Goal: Information Seeking & Learning: Learn about a topic

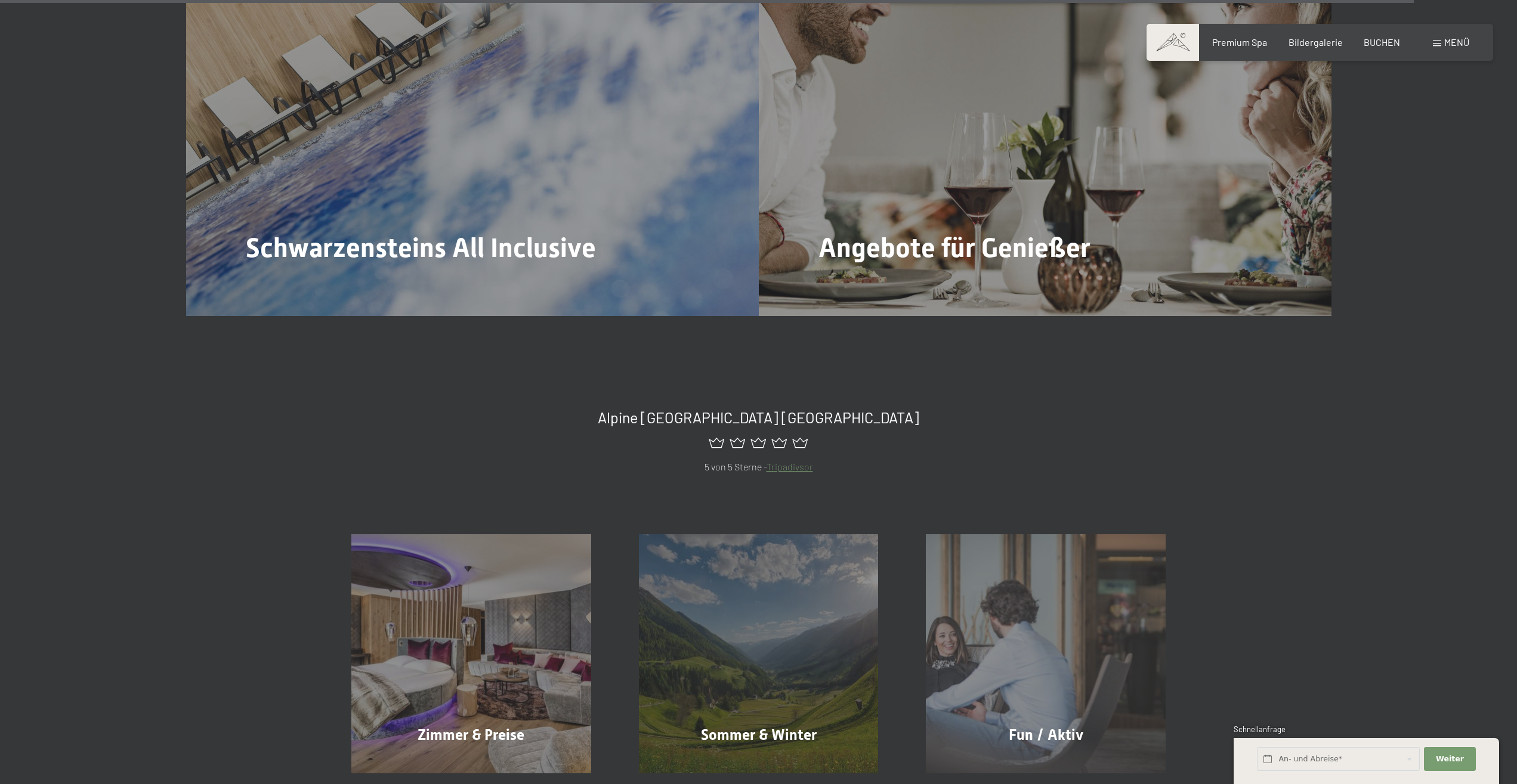
scroll to position [6873, 0]
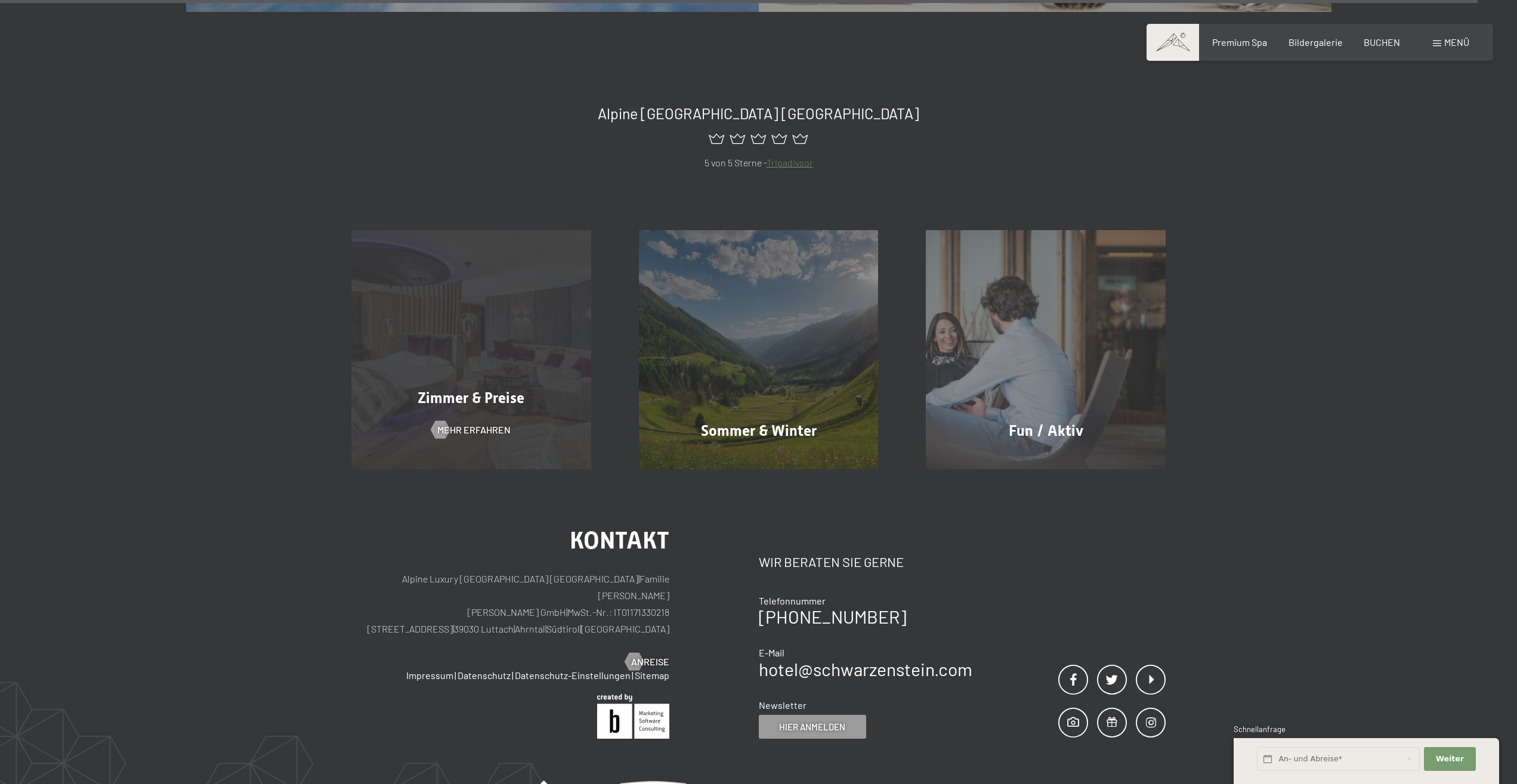
click at [489, 389] on span "Zimmer & Preise" at bounding box center [470, 397] width 106 height 17
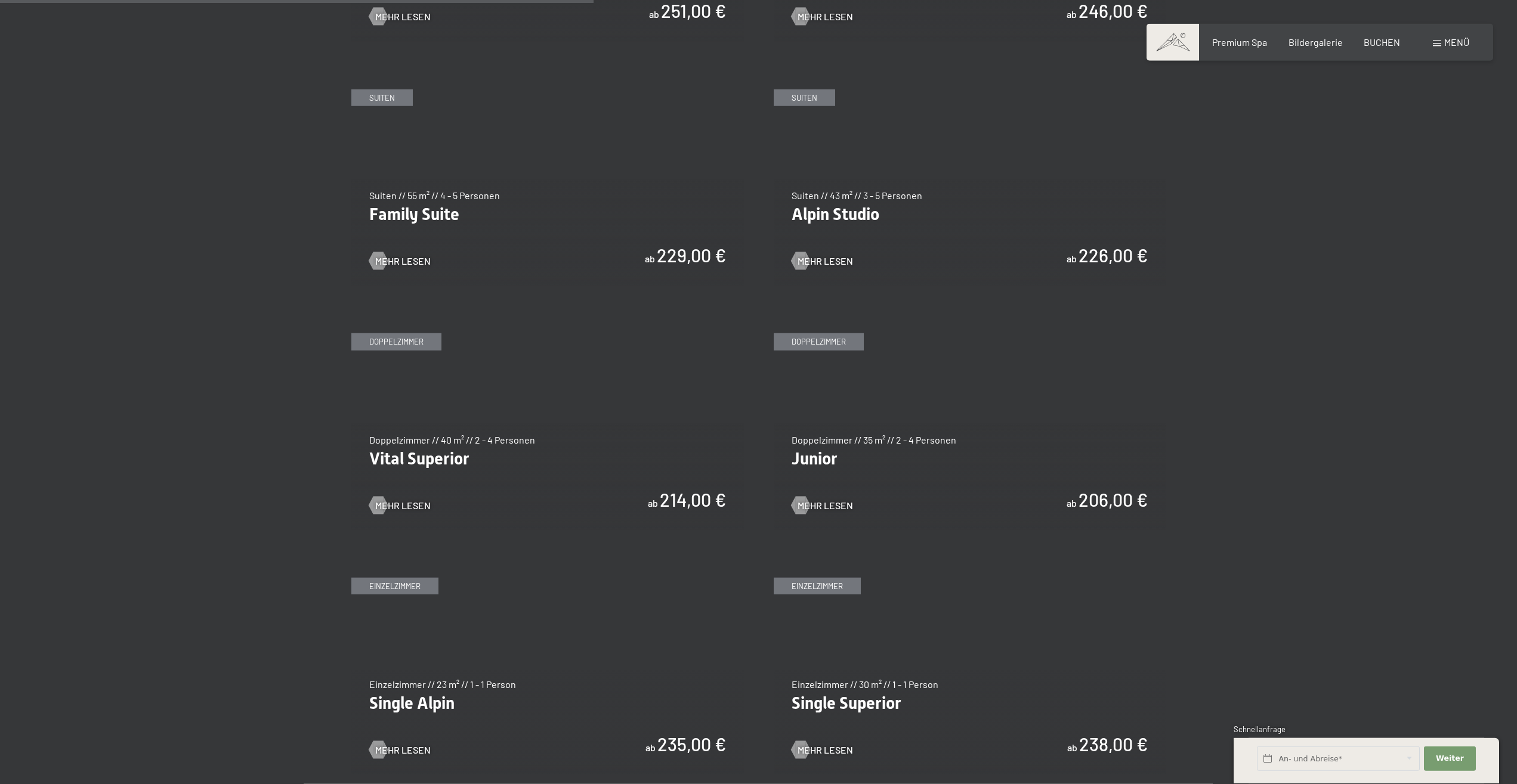
scroll to position [1399, 0]
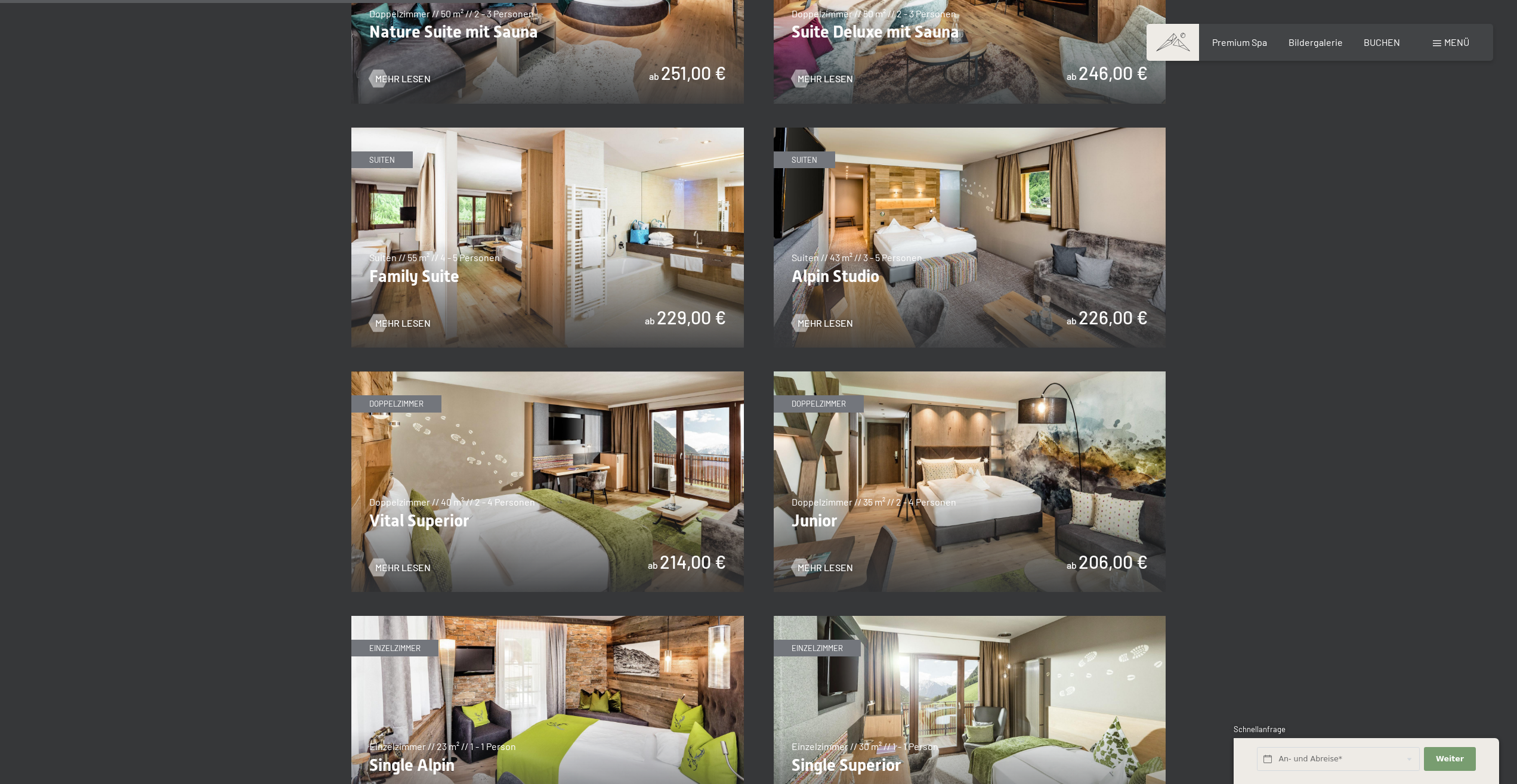
click at [565, 477] on img at bounding box center [548, 481] width 393 height 220
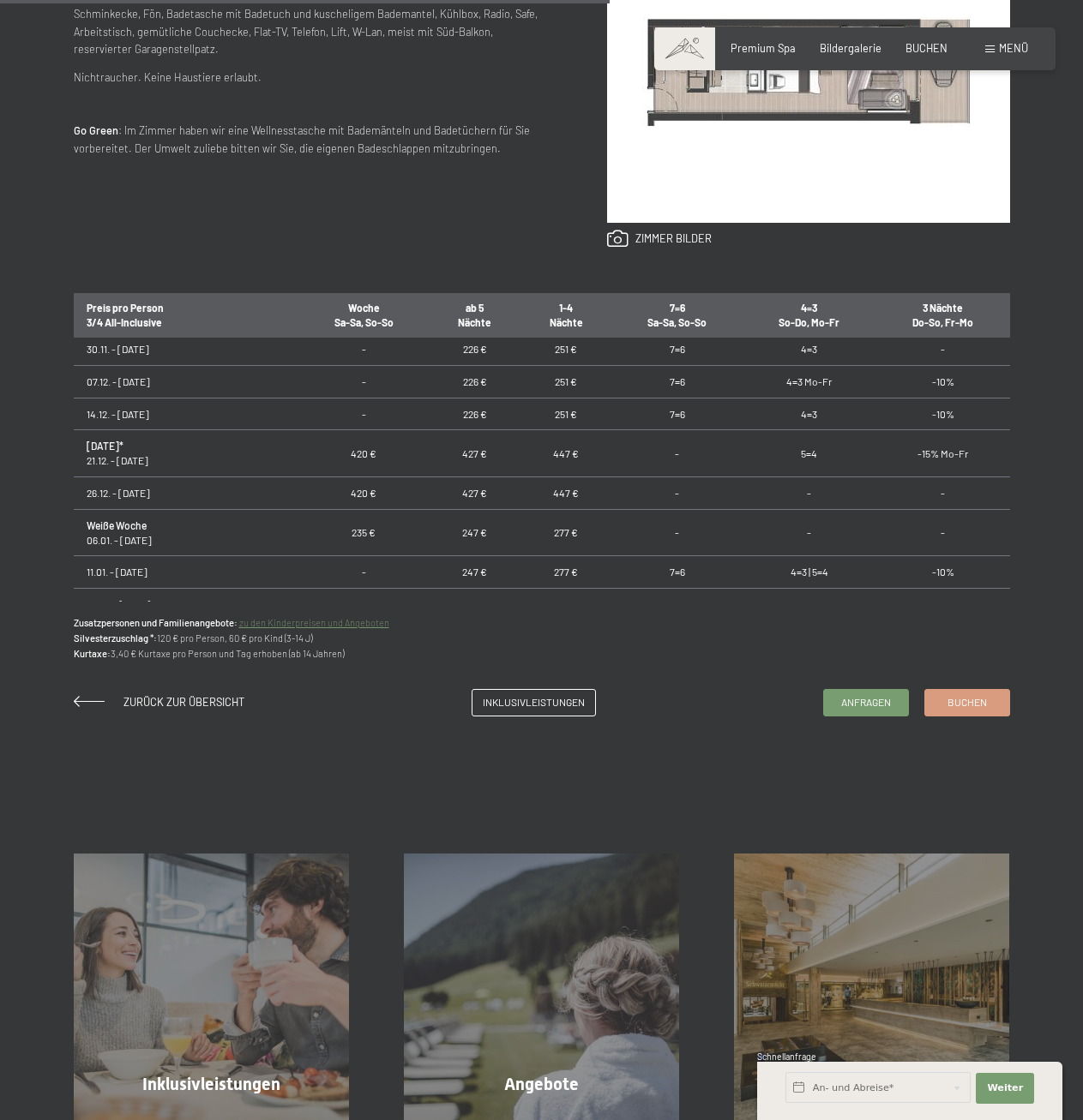
scroll to position [867, 0]
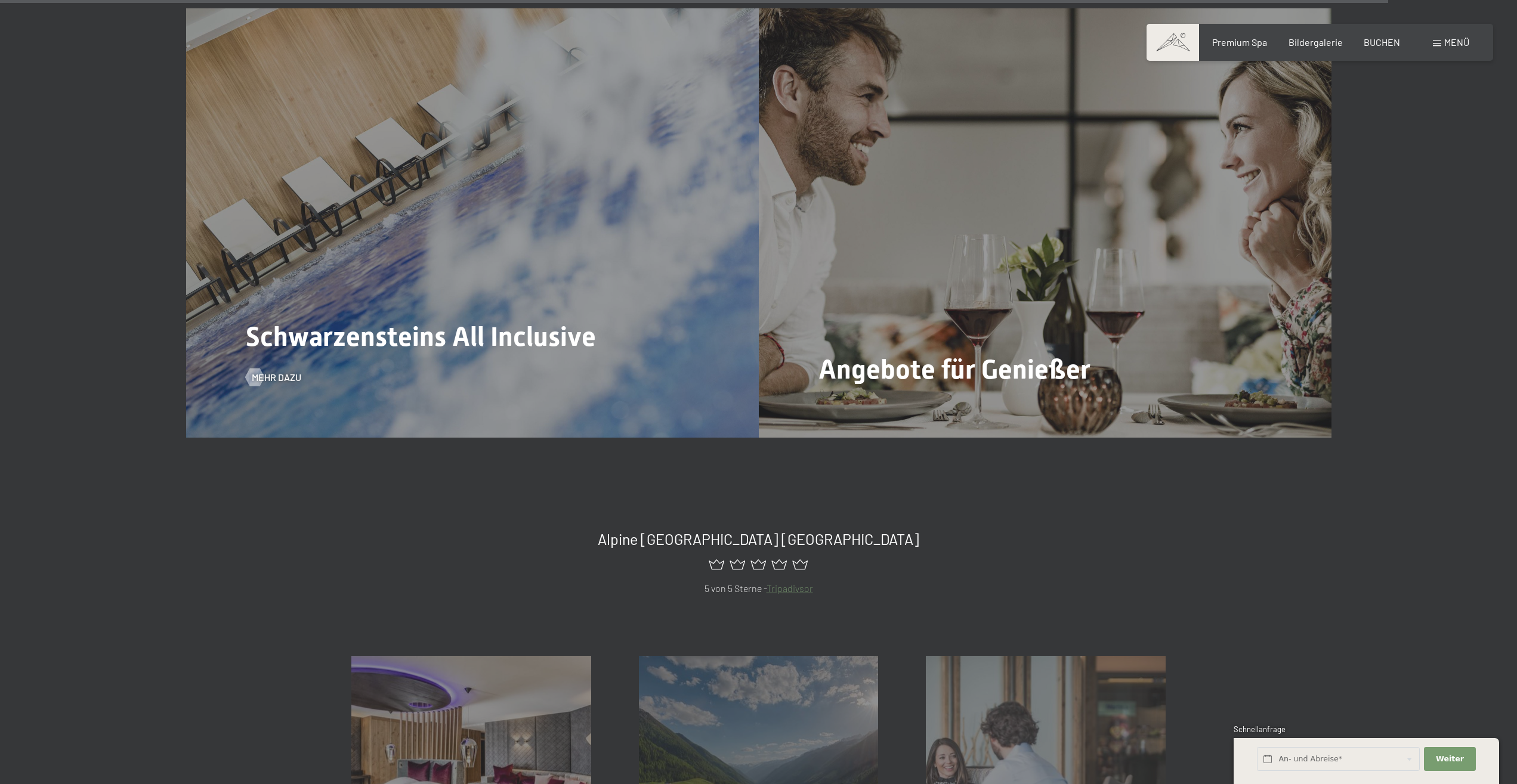
scroll to position [6812, 0]
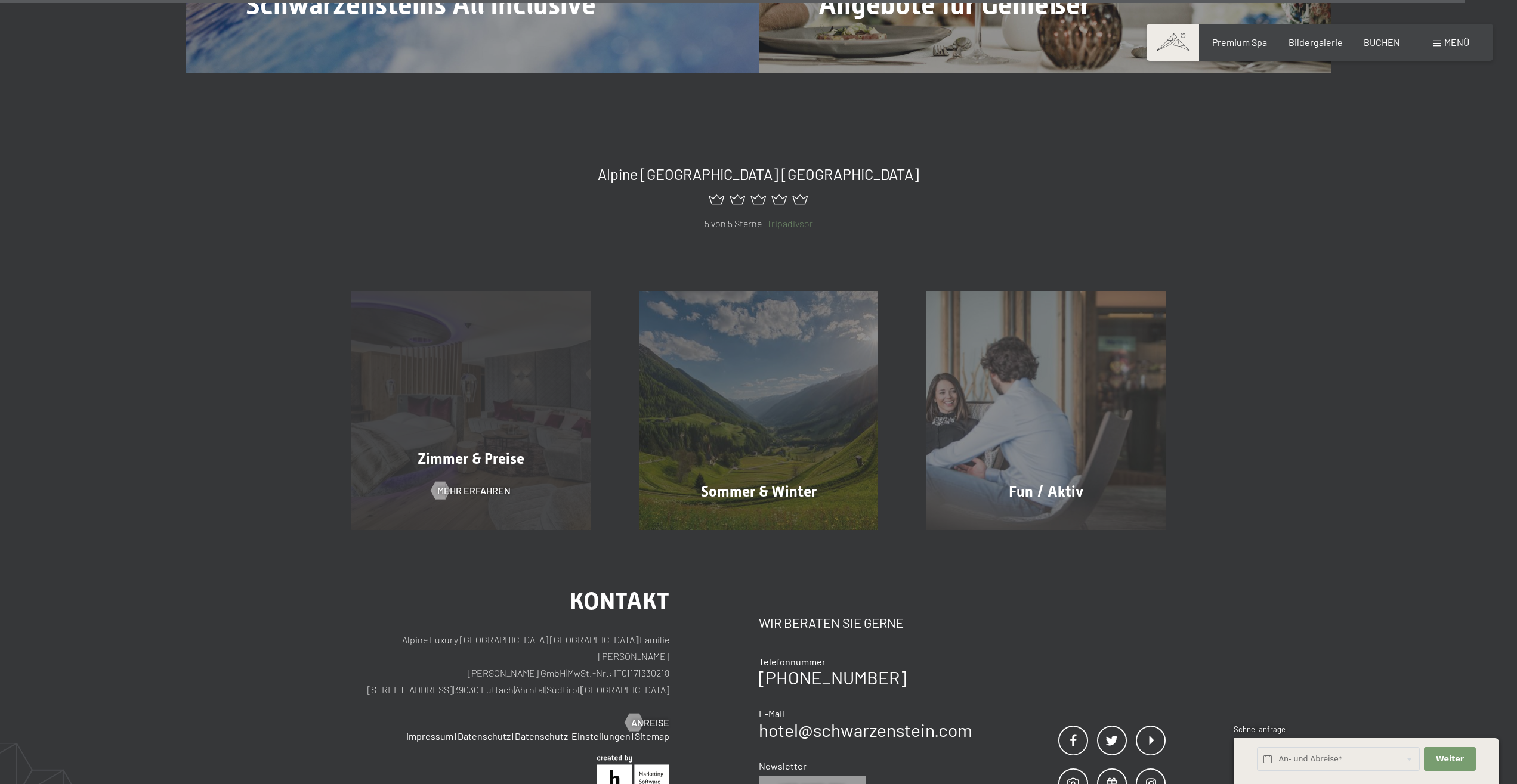
click at [469, 450] on span "Zimmer & Preise" at bounding box center [470, 459] width 106 height 17
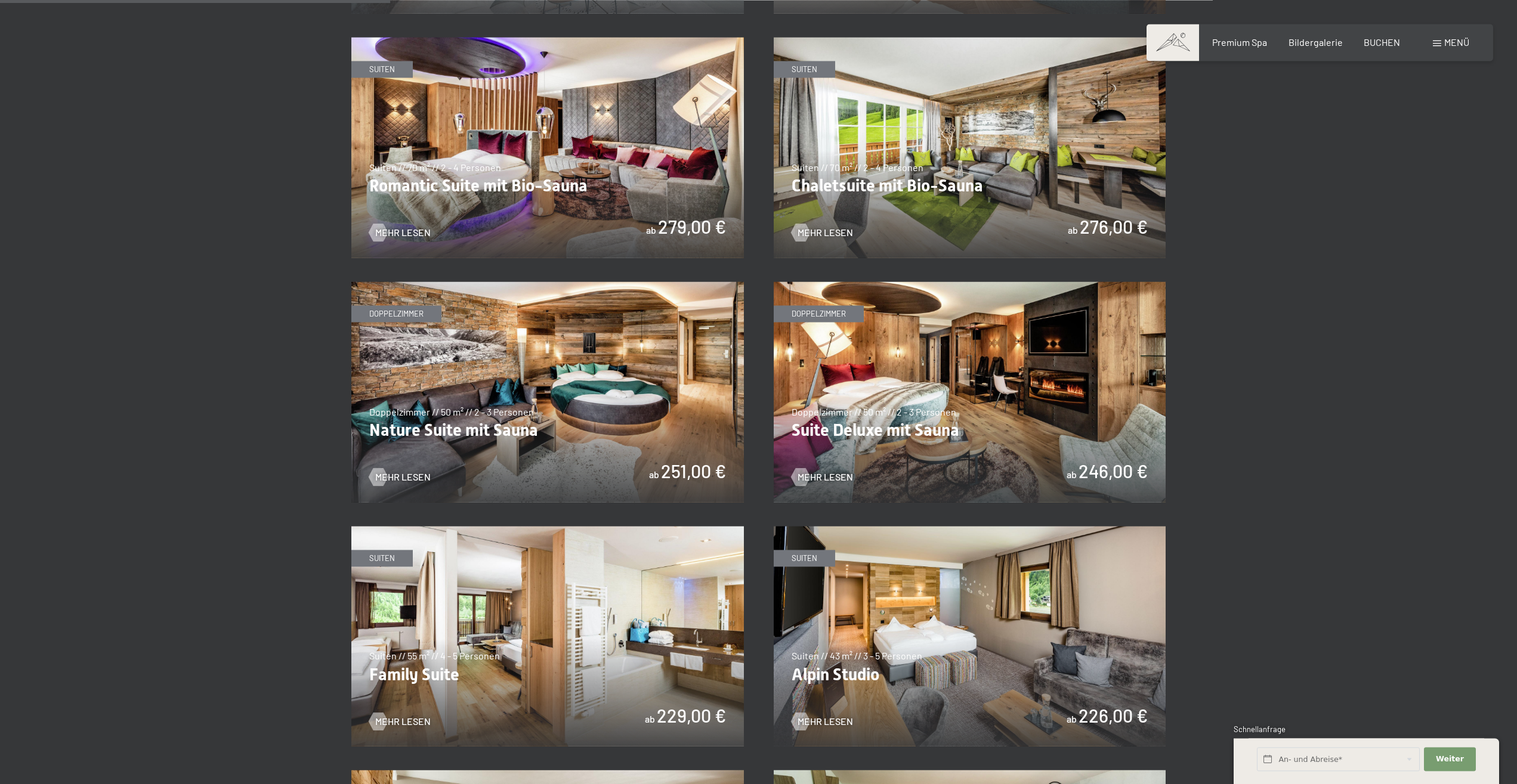
scroll to position [973, 0]
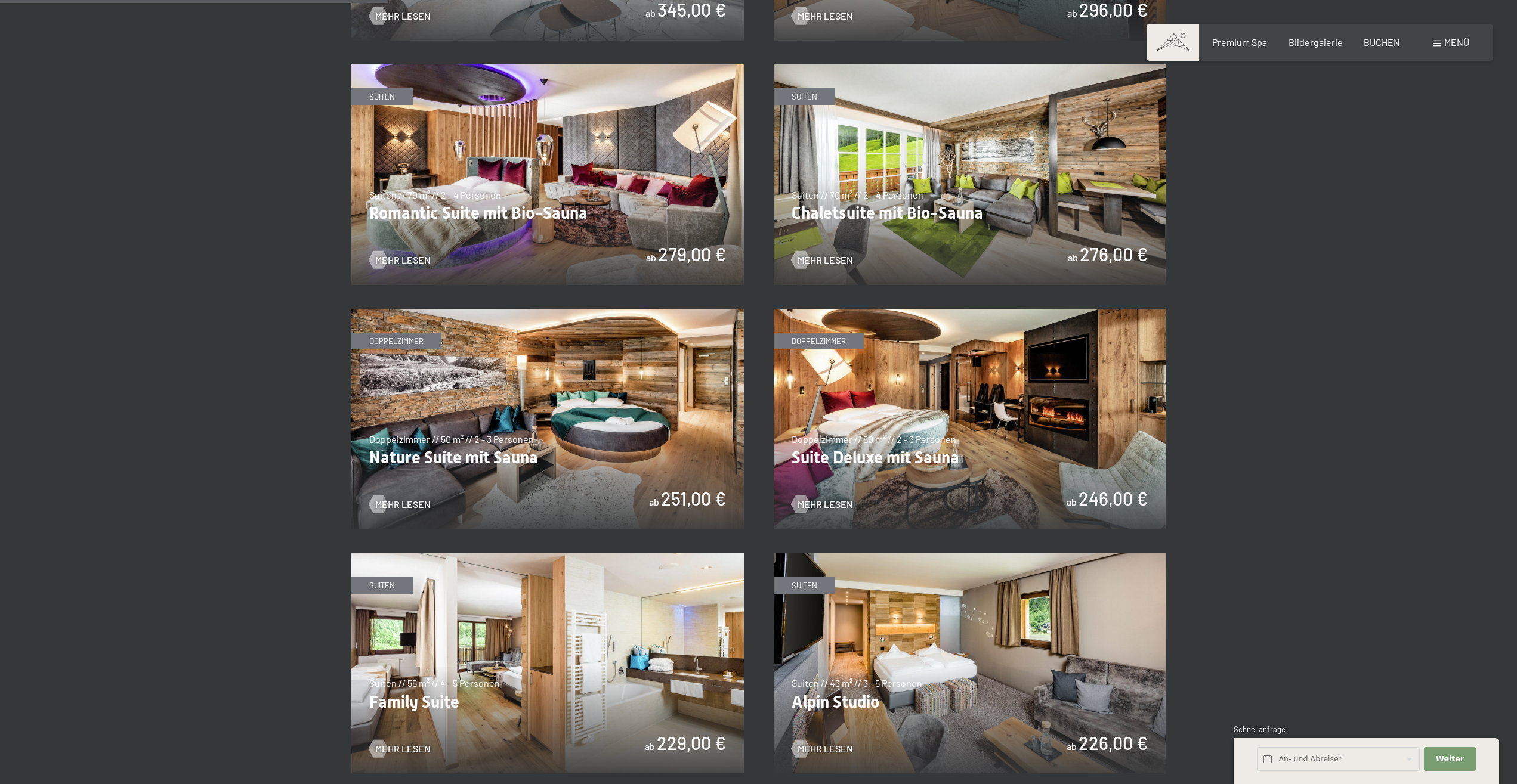
click at [582, 437] on img at bounding box center [548, 419] width 393 height 220
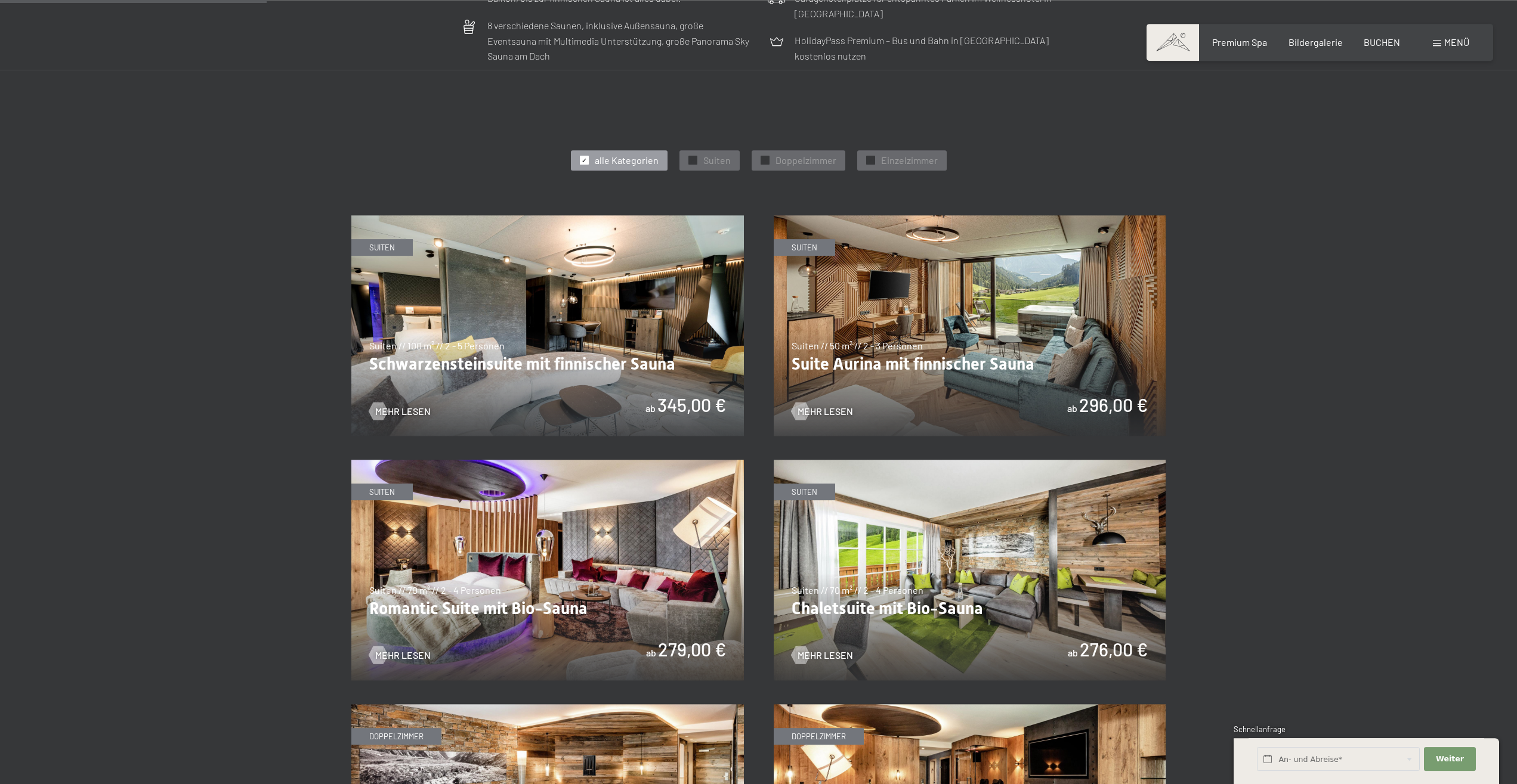
scroll to position [669, 0]
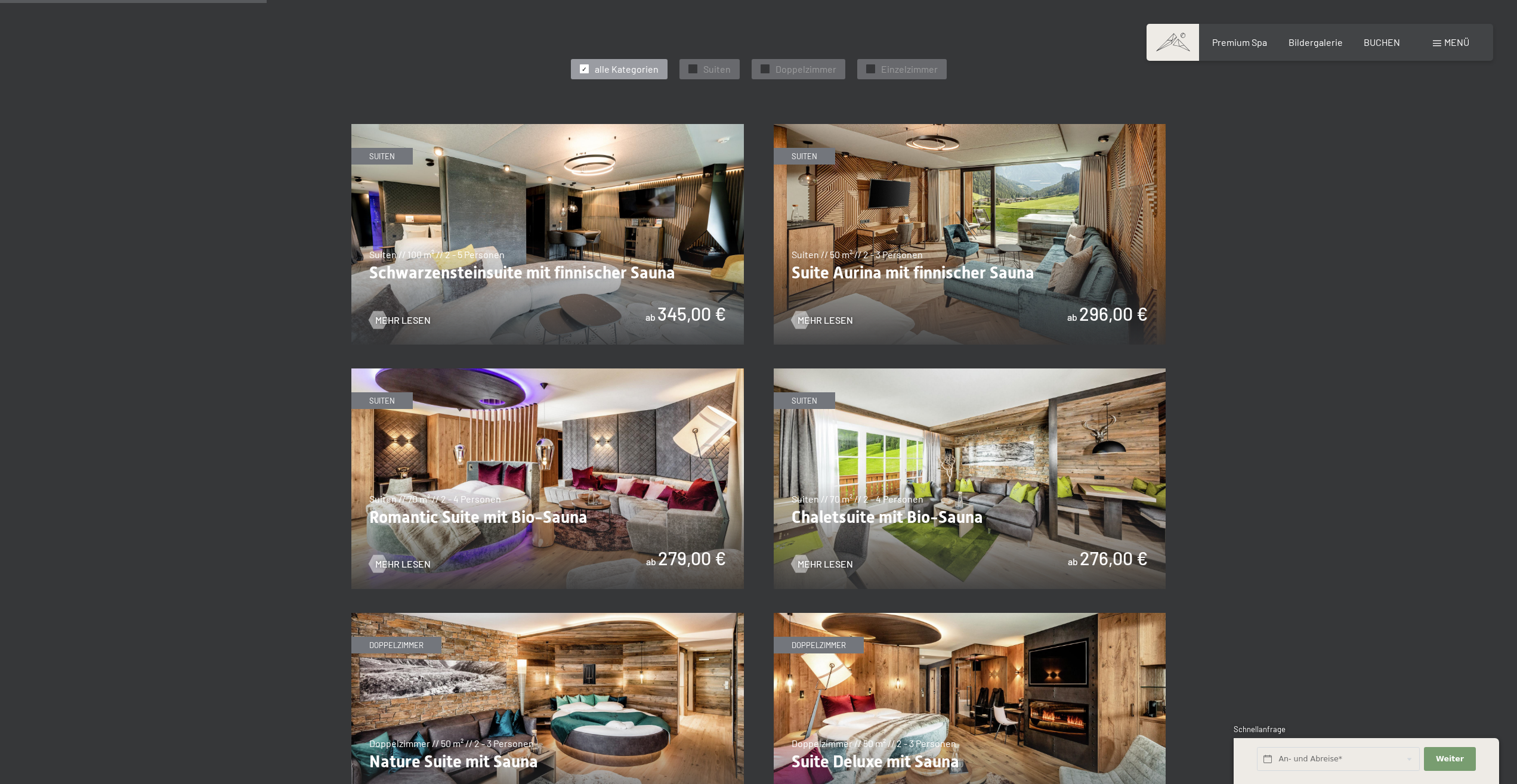
click at [559, 266] on img at bounding box center [548, 234] width 393 height 220
